Goal: Information Seeking & Learning: Learn about a topic

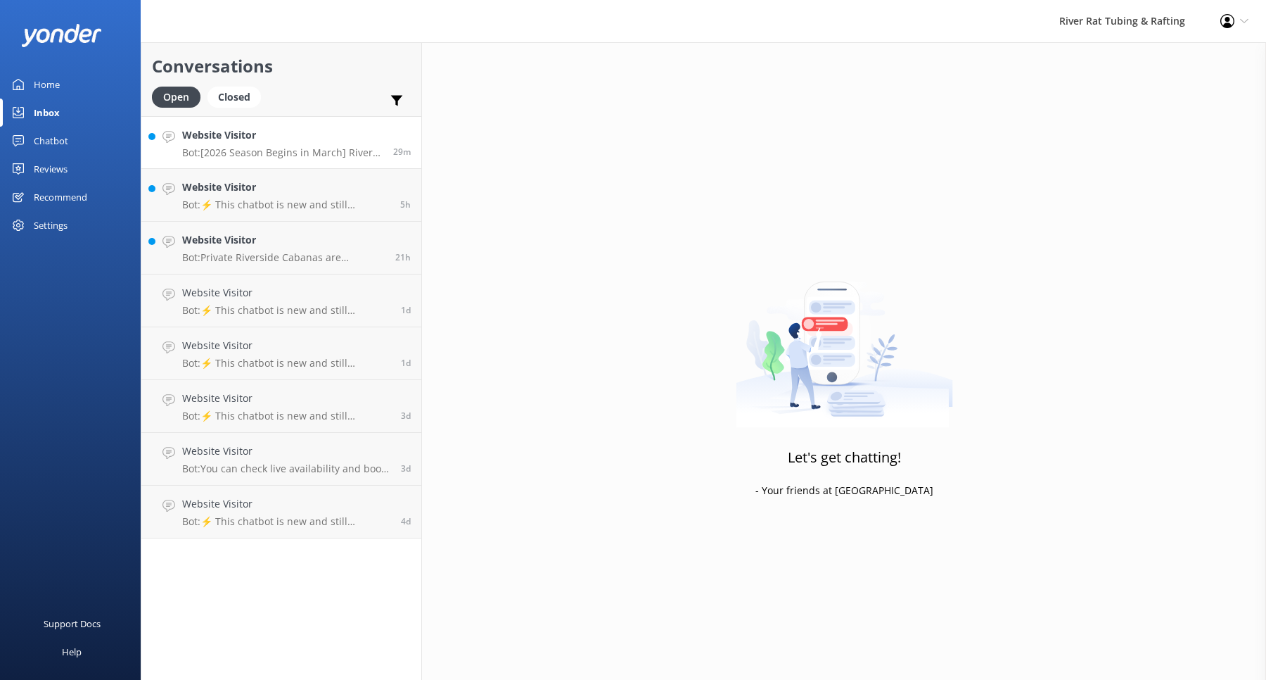
click at [353, 158] on p "Bot: [2026 Season Begins in March] River Rat Whitewater Rafting is now rated th…" at bounding box center [282, 152] width 201 height 13
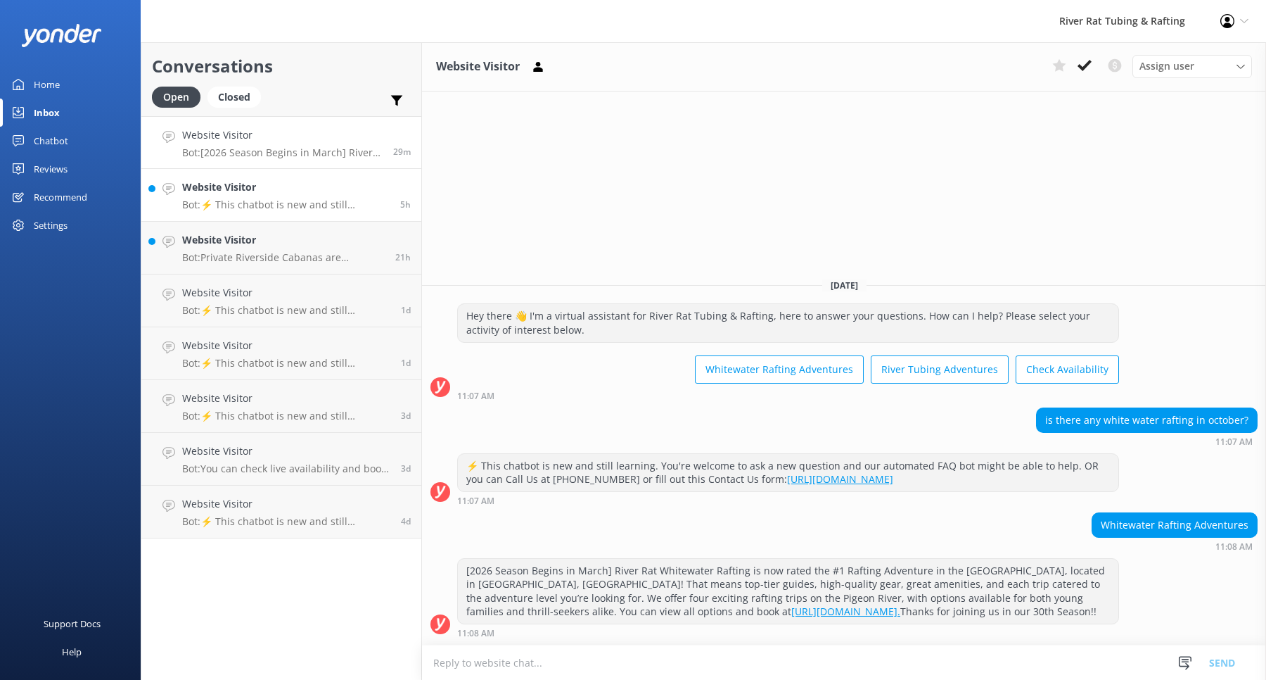
click at [338, 214] on link "Website Visitor Bot: ⚡ This chatbot is new and still learning. You're welcome t…" at bounding box center [281, 195] width 280 height 53
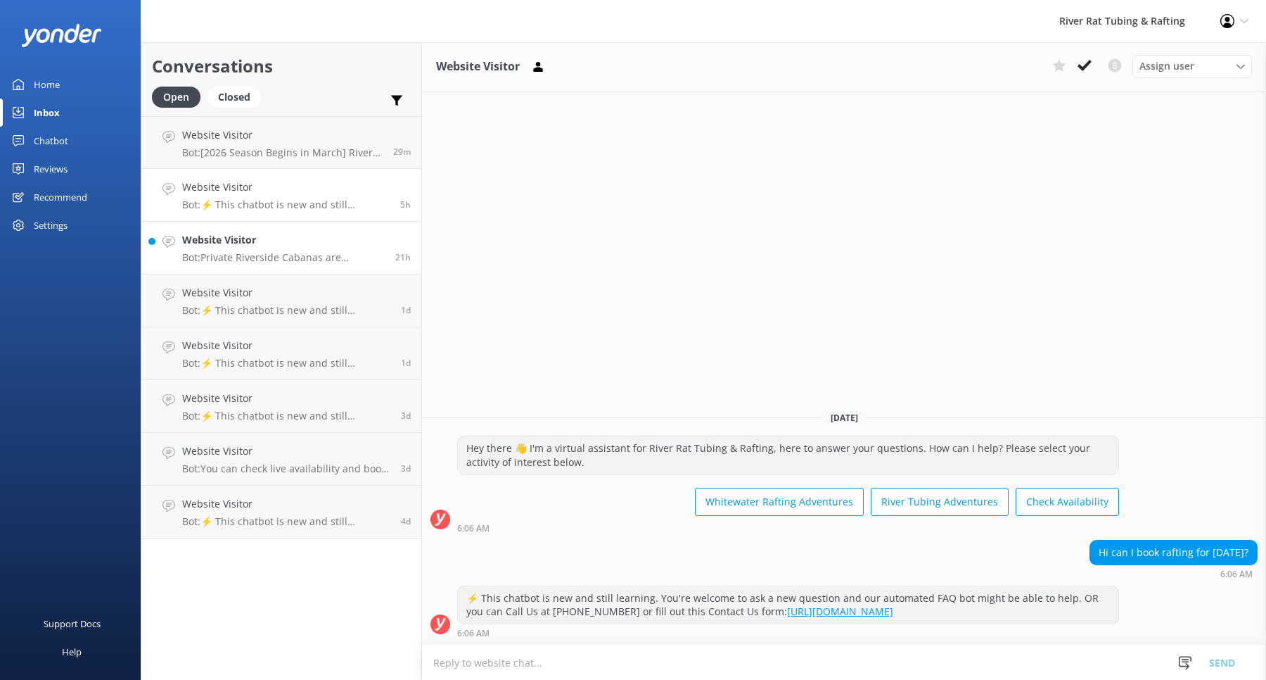
click at [310, 245] on h4 "Website Visitor" at bounding box center [283, 239] width 203 height 15
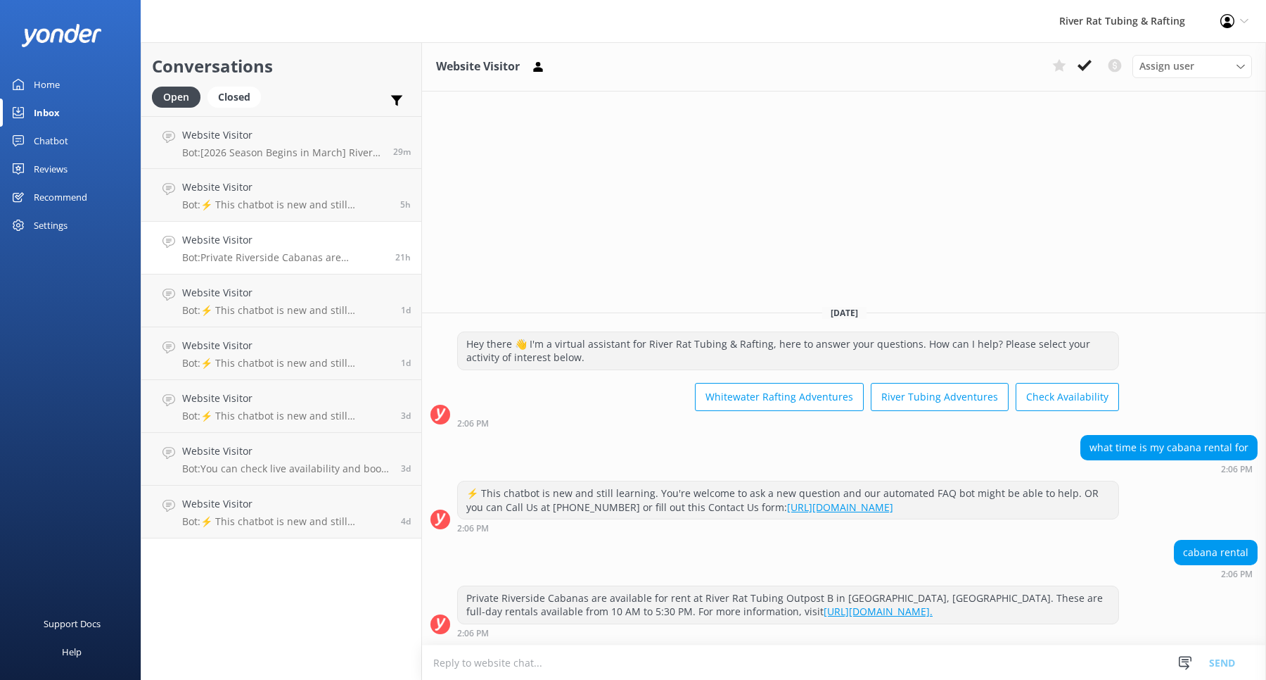
click at [47, 88] on div "Home" at bounding box center [47, 84] width 26 height 28
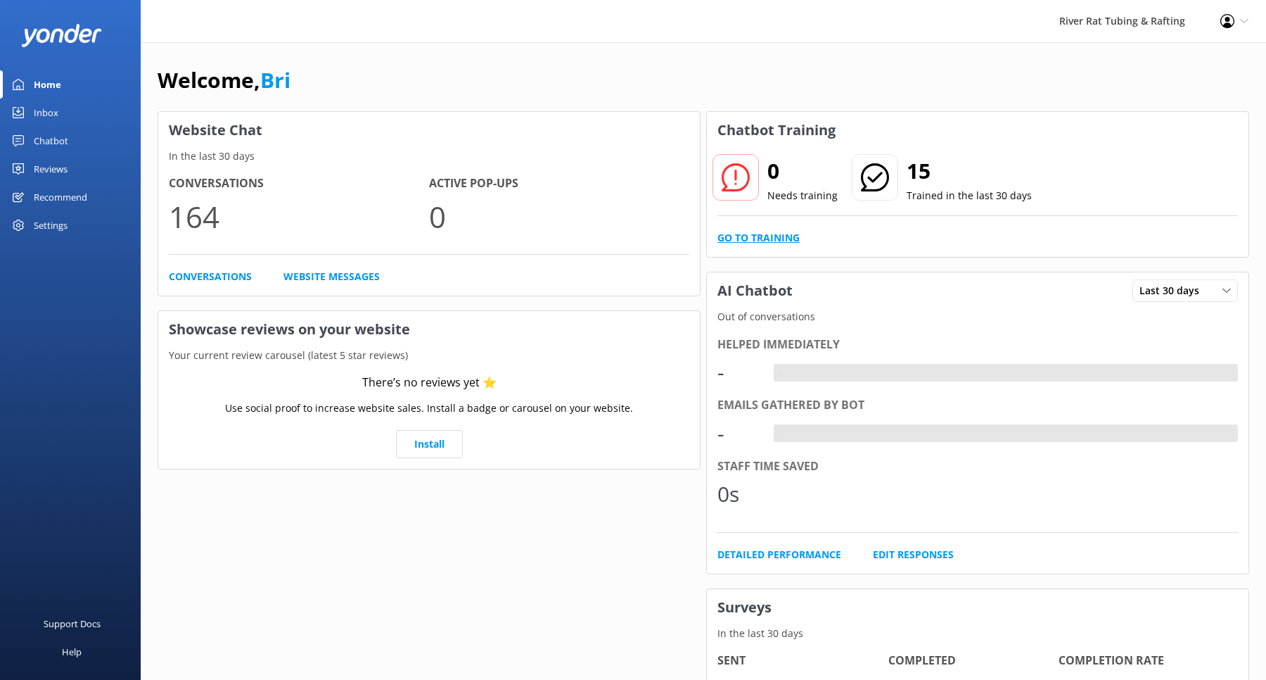
click at [748, 232] on link "Go to Training" at bounding box center [759, 237] width 82 height 15
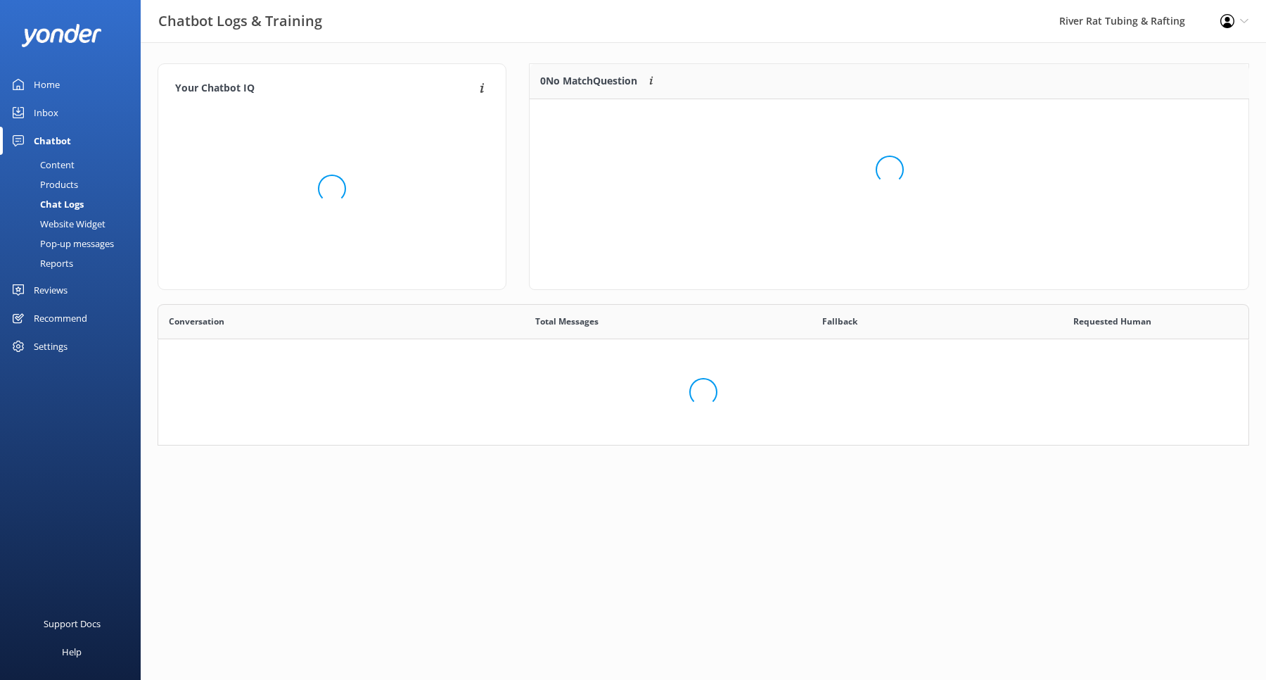
scroll to position [176, 720]
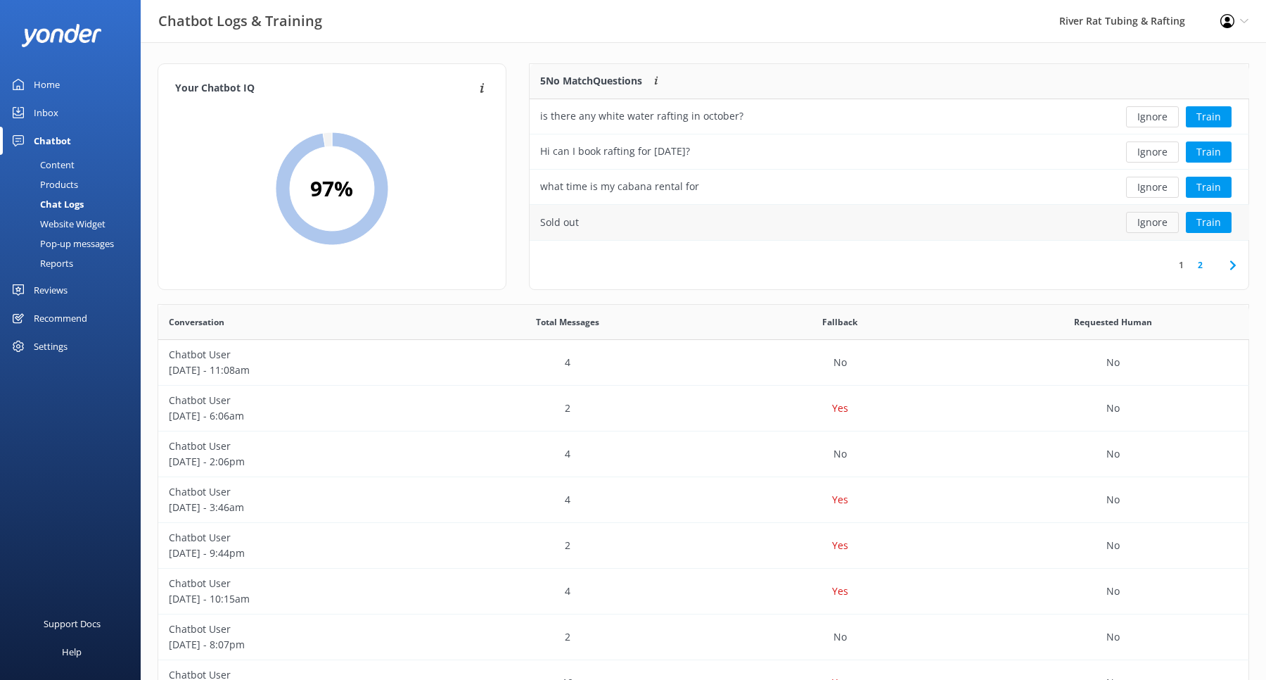
click at [1135, 229] on button "Ignore" at bounding box center [1152, 222] width 53 height 21
click at [1144, 185] on button "Ignore" at bounding box center [1152, 187] width 53 height 21
click at [45, 83] on div "Home" at bounding box center [47, 84] width 26 height 28
